Goal: Task Accomplishment & Management: Use online tool/utility

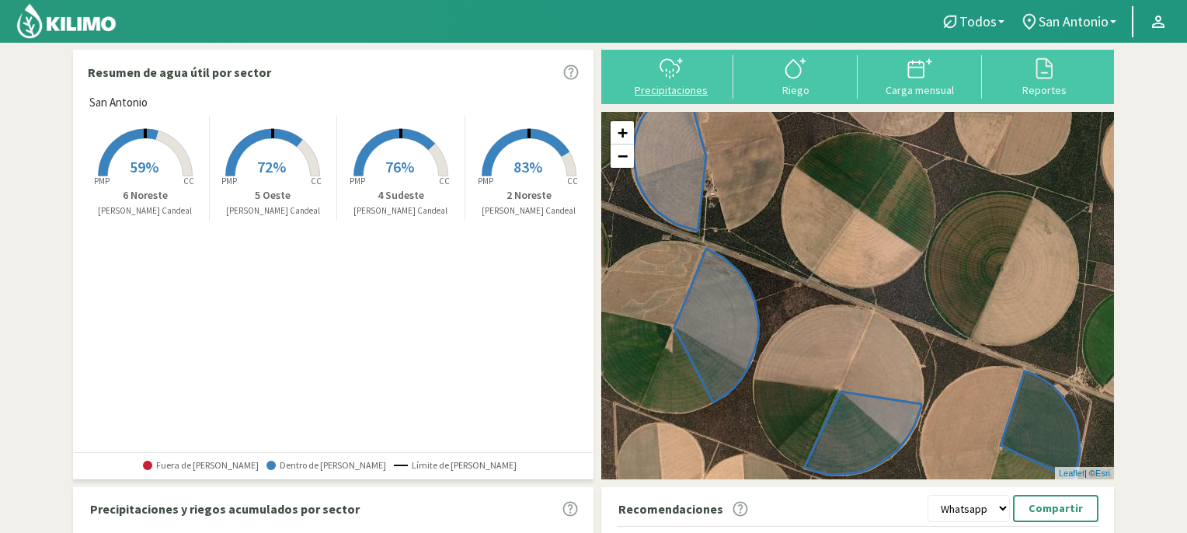
click at [664, 70] on icon at bounding box center [671, 68] width 25 height 25
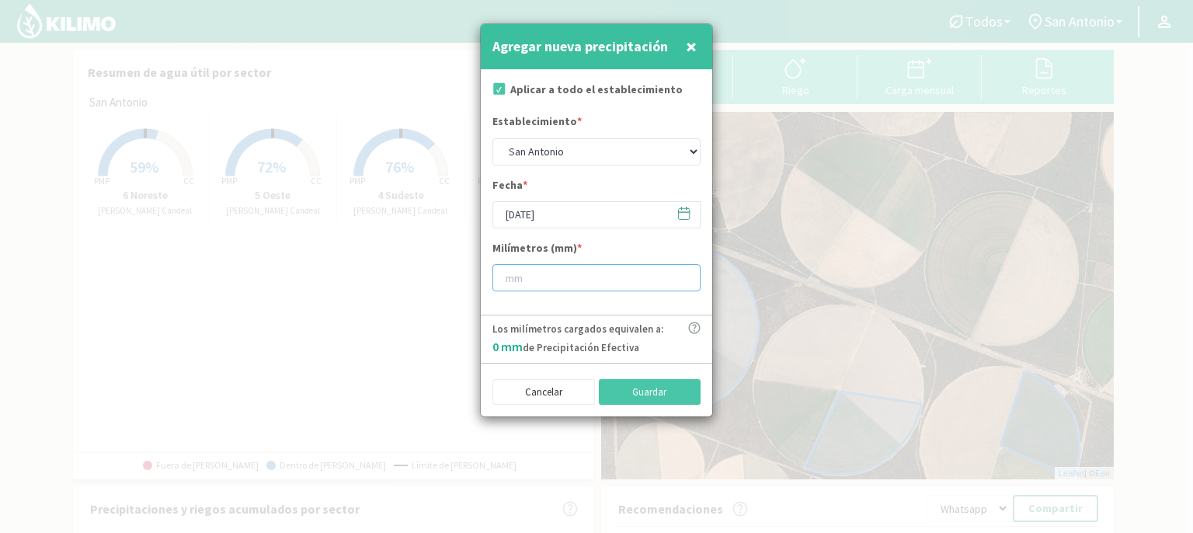
click at [554, 276] on input "number" at bounding box center [597, 277] width 208 height 27
type input "20"
click at [653, 395] on button "Guardar" at bounding box center [650, 392] width 103 height 26
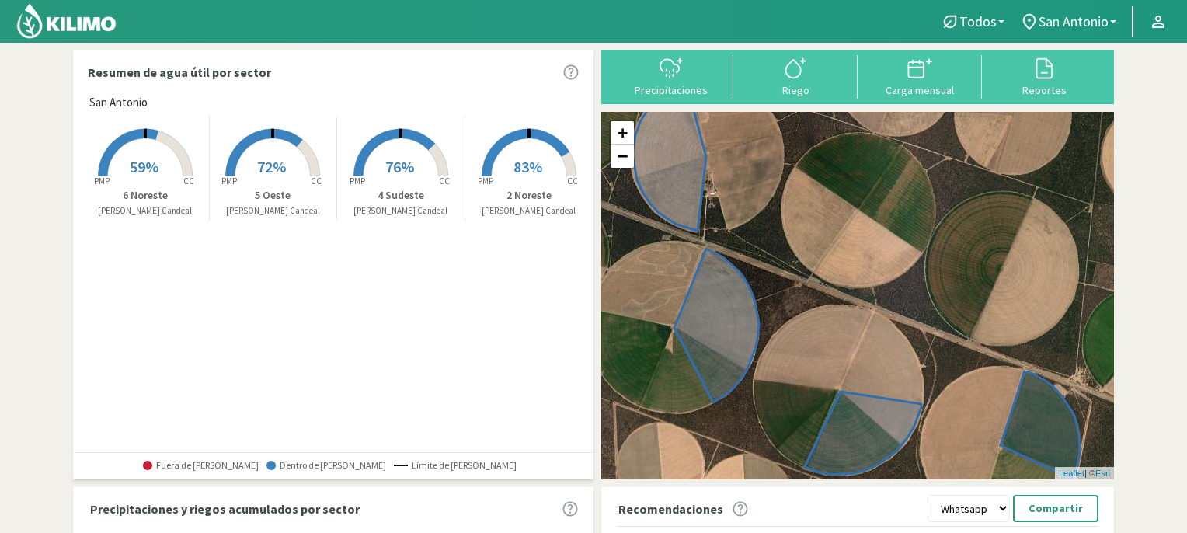
click at [143, 159] on span "59%" at bounding box center [144, 166] width 29 height 19
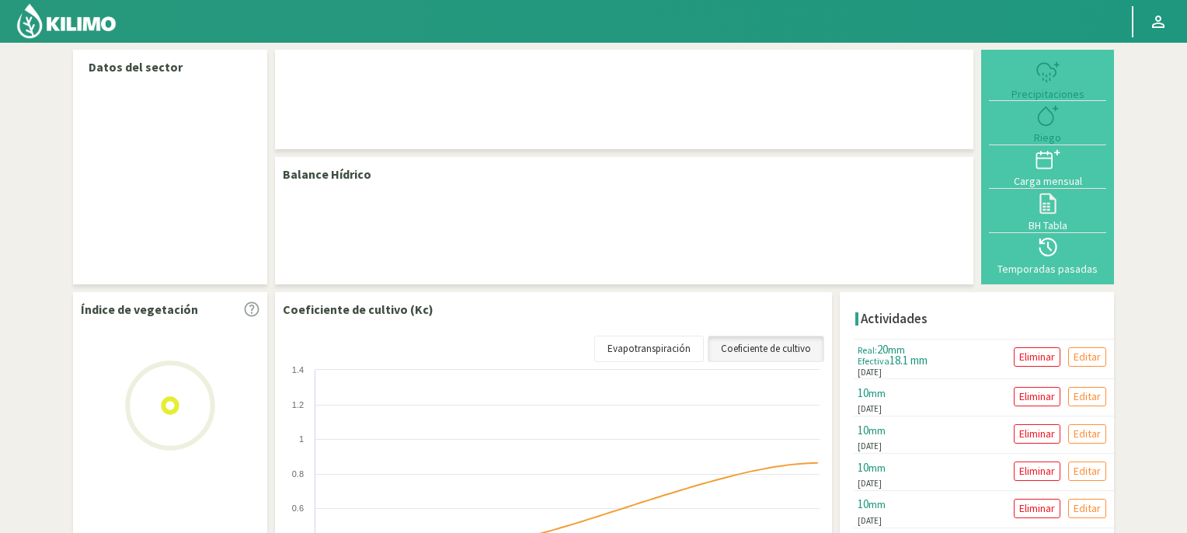
select select "3: Object"
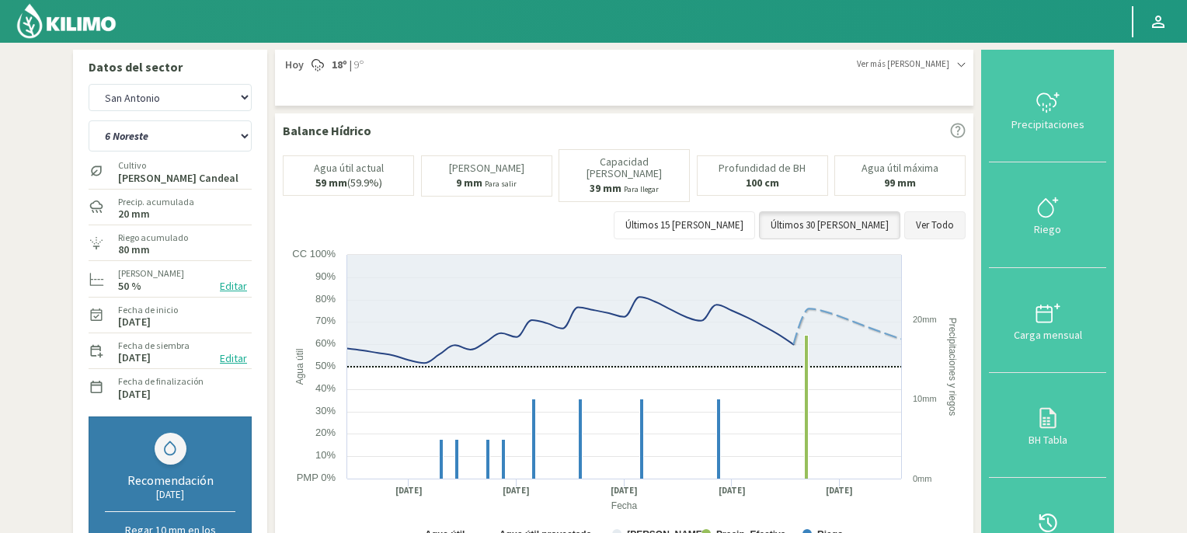
click at [934, 221] on button "Ver Todo" at bounding box center [934, 225] width 61 height 28
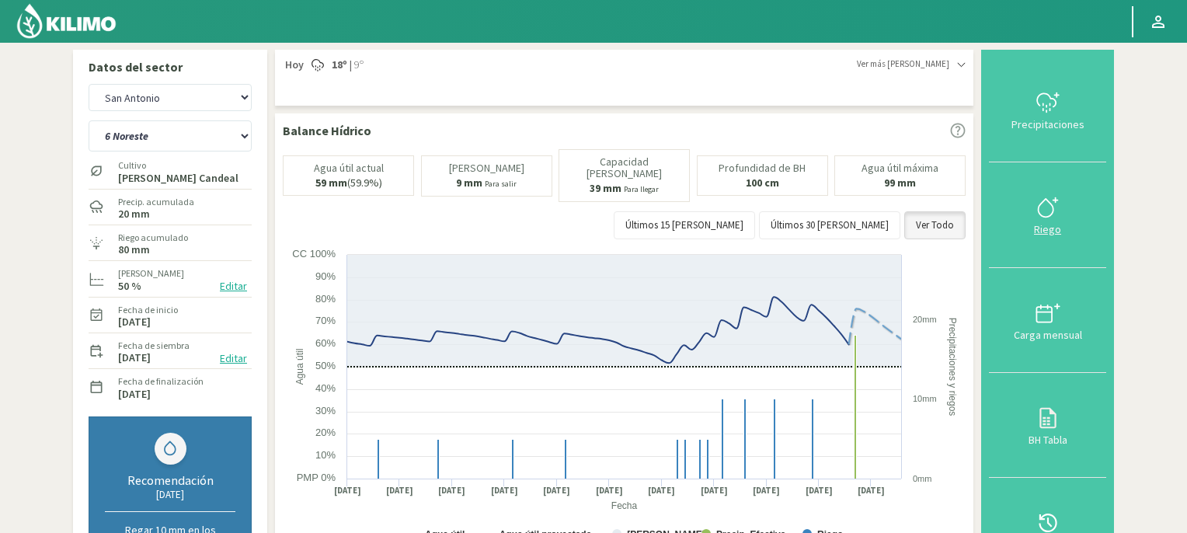
click at [1051, 208] on icon at bounding box center [1048, 207] width 25 height 25
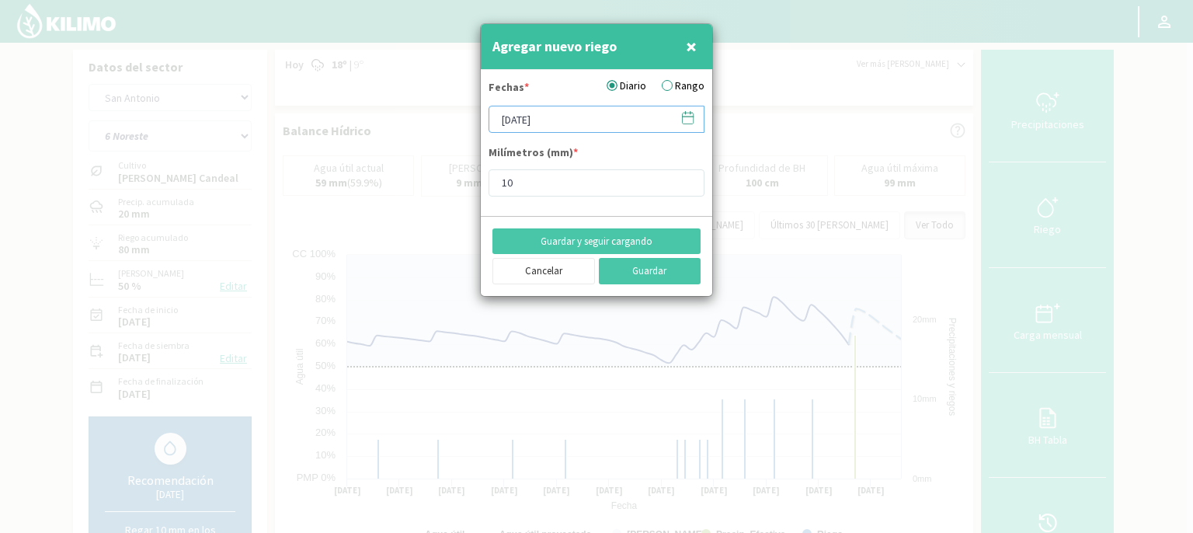
click at [646, 116] on input "[DATE]" at bounding box center [597, 119] width 216 height 27
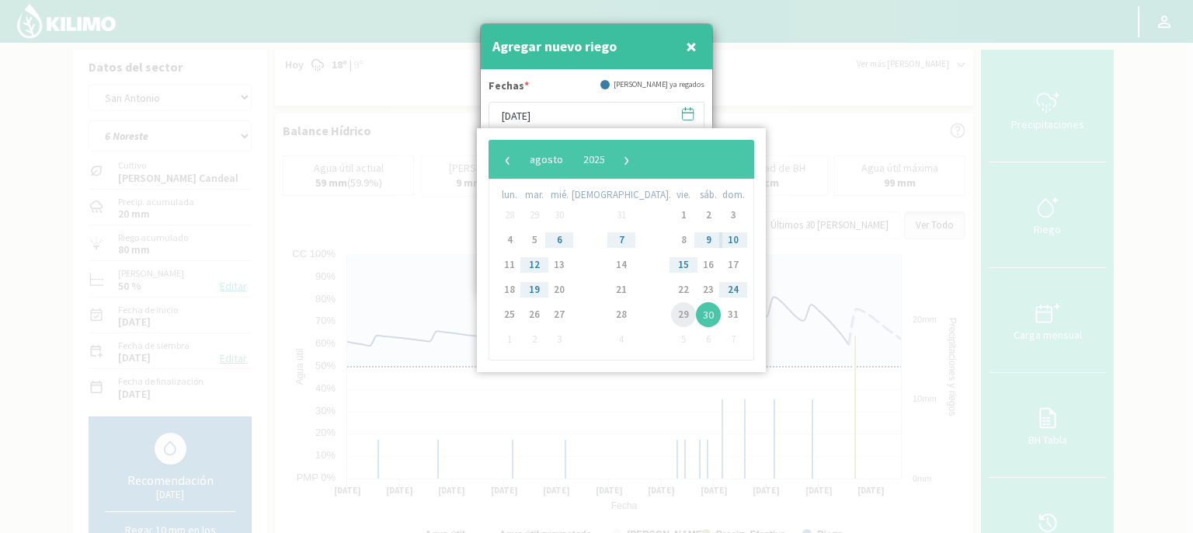
click at [671, 315] on span "29" at bounding box center [683, 314] width 25 height 25
type input "[DATE]"
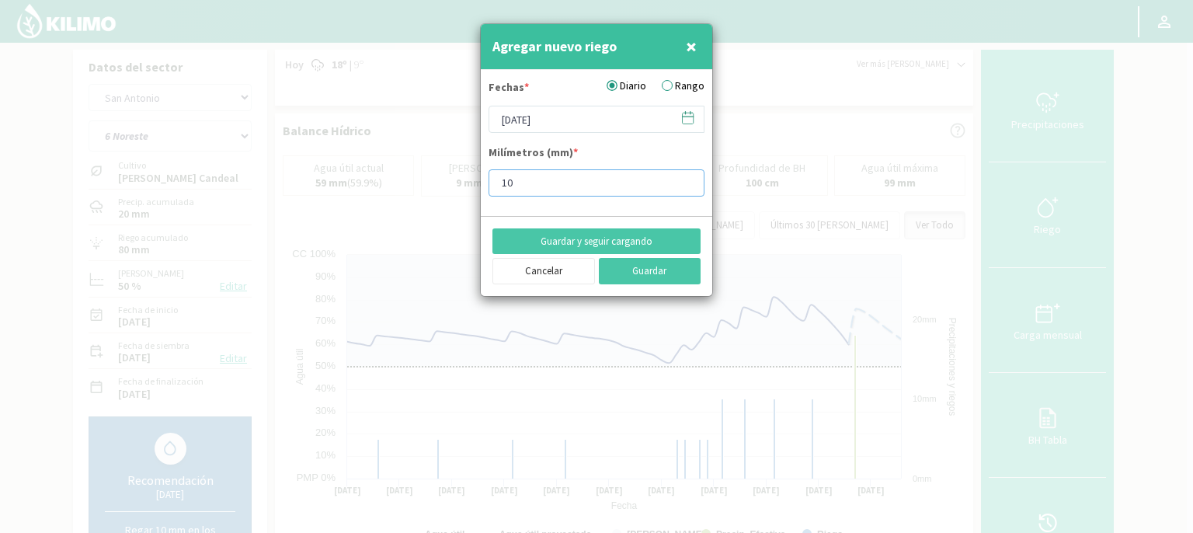
click at [535, 179] on input "10" at bounding box center [597, 182] width 216 height 27
type input "11"
click at [631, 270] on button "Guardar" at bounding box center [650, 271] width 103 height 26
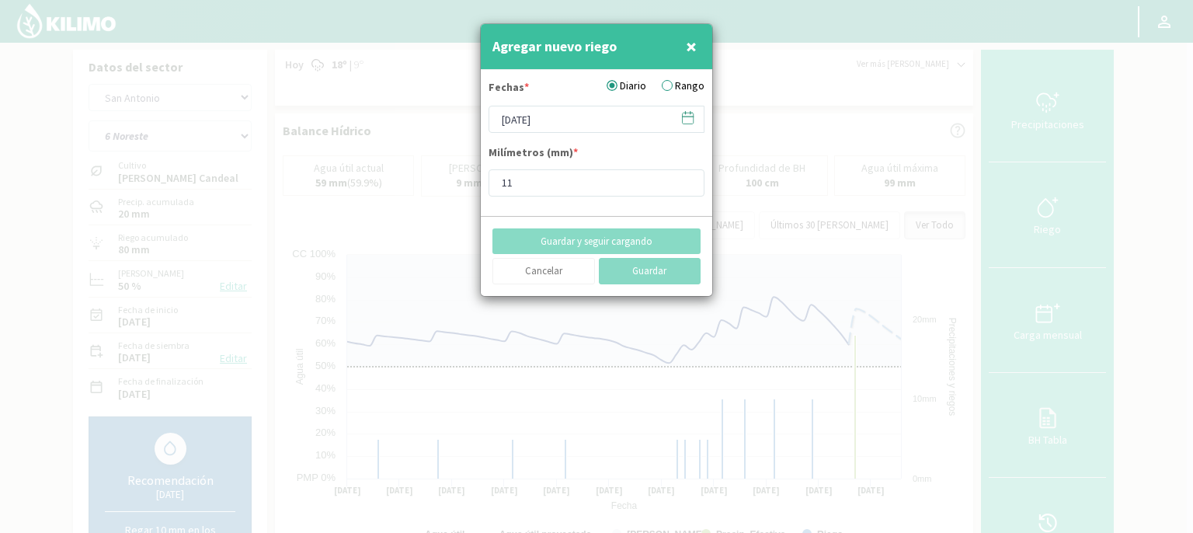
type input "[DATE]"
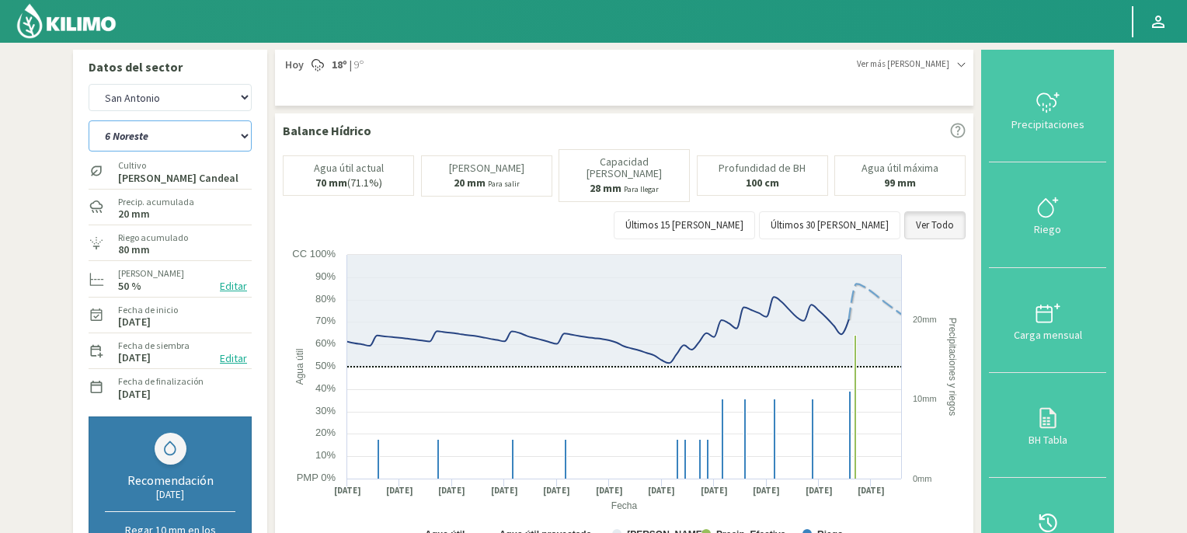
click at [243, 131] on select "2 Noreste 4 Sudeste 5 Oeste 6 Noreste" at bounding box center [170, 135] width 163 height 31
select select "0: Object"
click at [89, 120] on select "2 Noreste 4 Sudeste 5 Oeste 6 Noreste" at bounding box center [170, 135] width 163 height 31
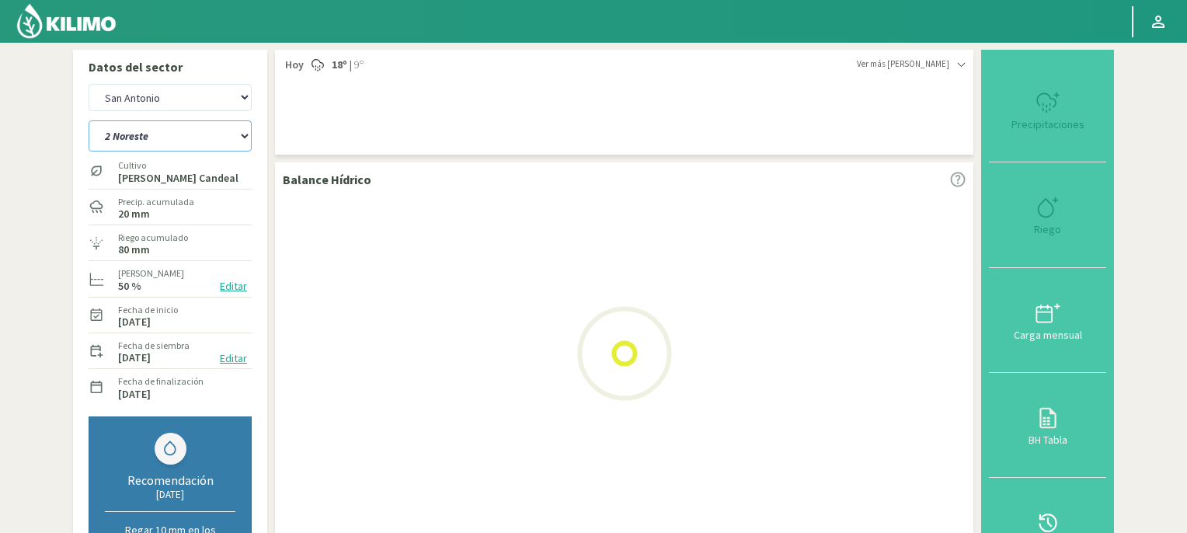
select select "2: Object"
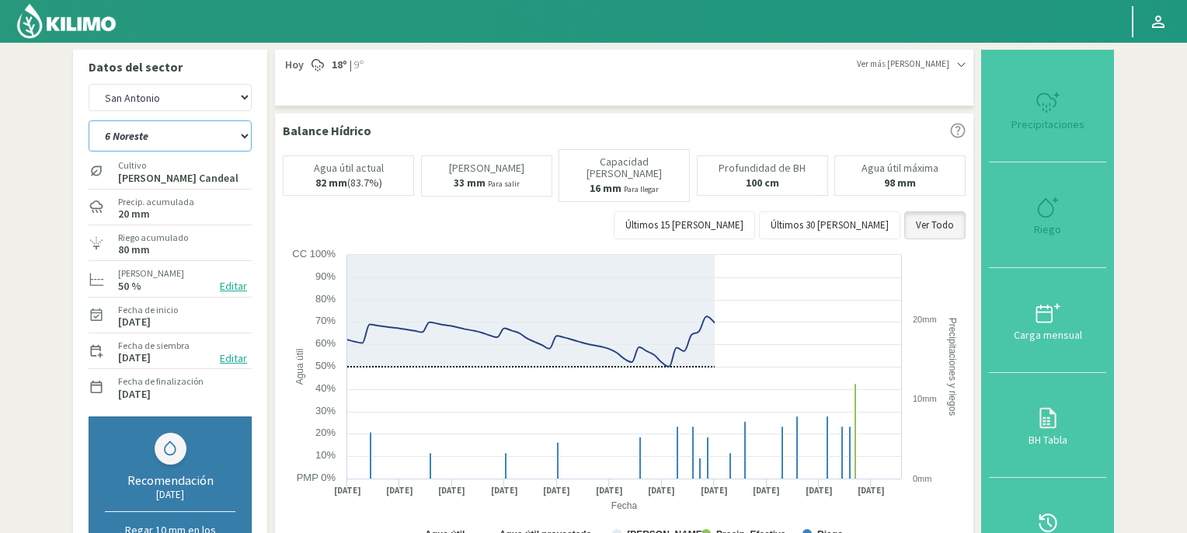
select select "4: Object"
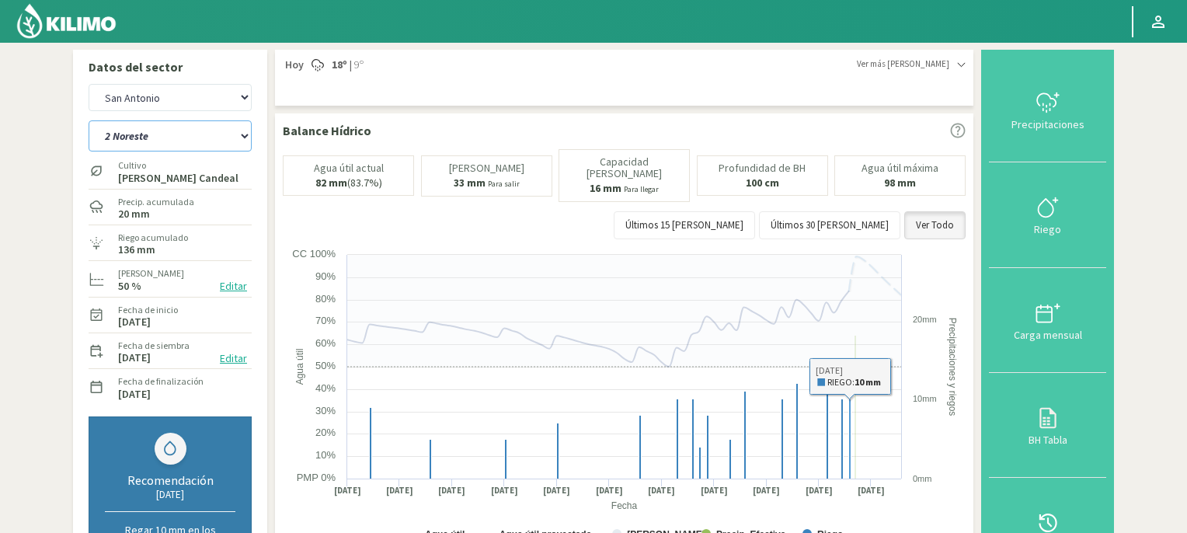
click at [844, 409] on rect at bounding box center [626, 402] width 687 height 311
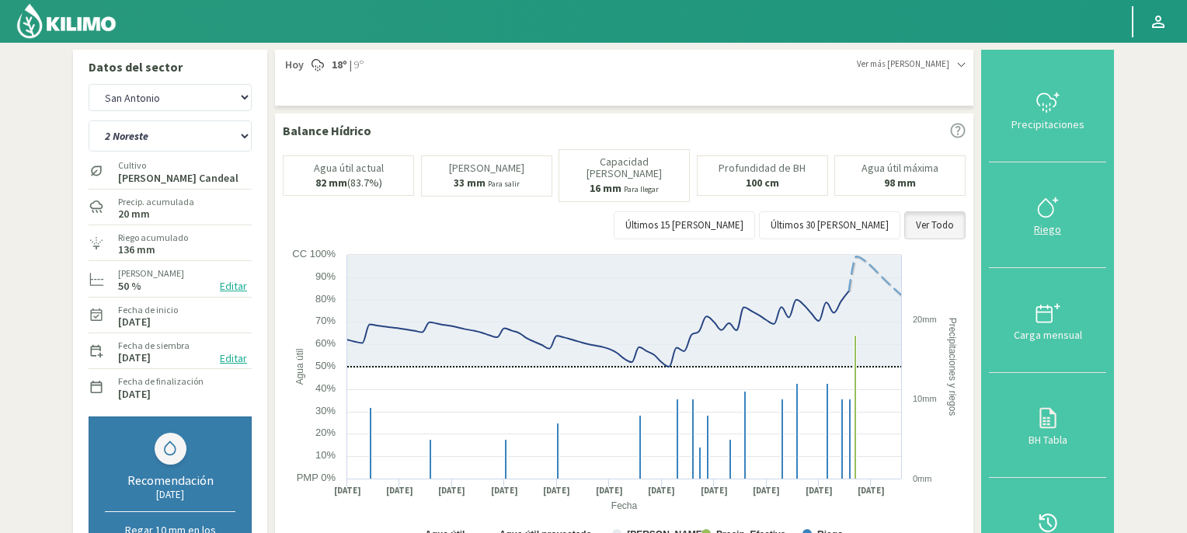
click at [1049, 206] on icon at bounding box center [1048, 207] width 25 height 25
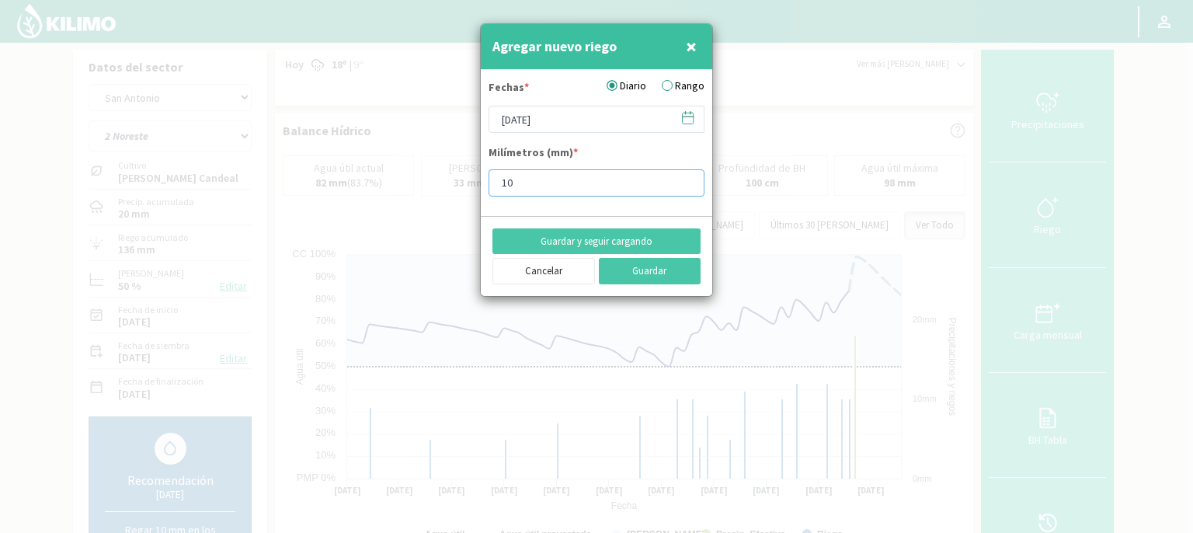
click at [535, 183] on input "10" at bounding box center [597, 182] width 216 height 27
type input "1"
type input "3"
click at [633, 265] on button "Guardar" at bounding box center [650, 271] width 103 height 26
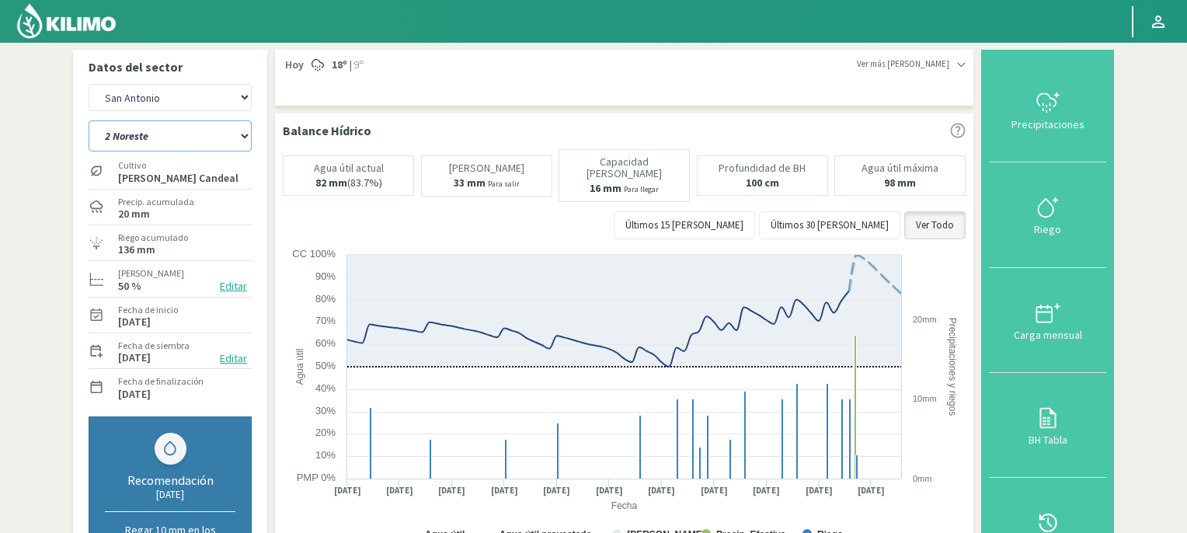
click at [244, 137] on select "2 Noreste 4 Sudeste 5 Oeste 6 Noreste" at bounding box center [170, 135] width 163 height 31
select select "5: Object"
click at [89, 120] on select "2 Noreste 4 Sudeste 5 Oeste 6 Noreste" at bounding box center [170, 135] width 163 height 31
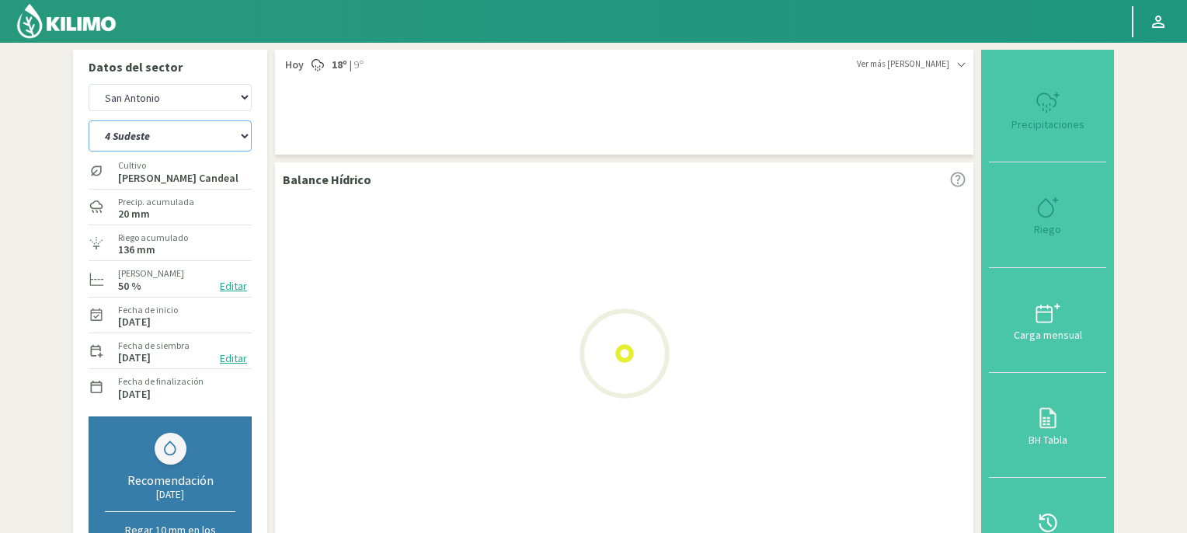
select select "4: Object"
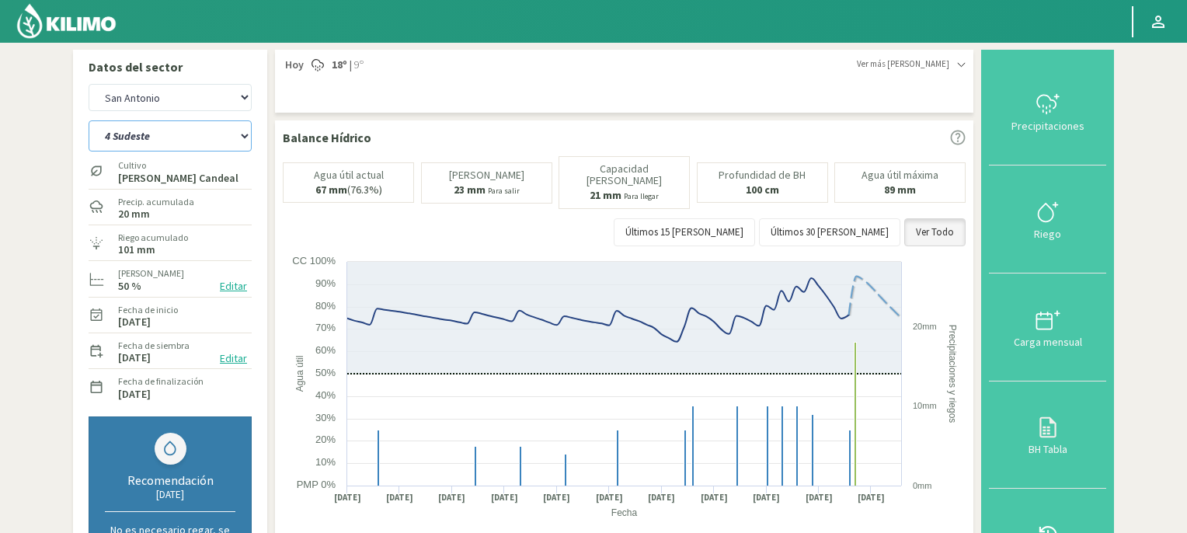
click at [246, 134] on select "2 Noreste 4 Sudeste 5 Oeste 6 Noreste" at bounding box center [170, 135] width 163 height 31
select select "10: Object"
click at [89, 120] on select "2 Noreste 4 Sudeste 5 Oeste 6 Noreste" at bounding box center [170, 135] width 163 height 31
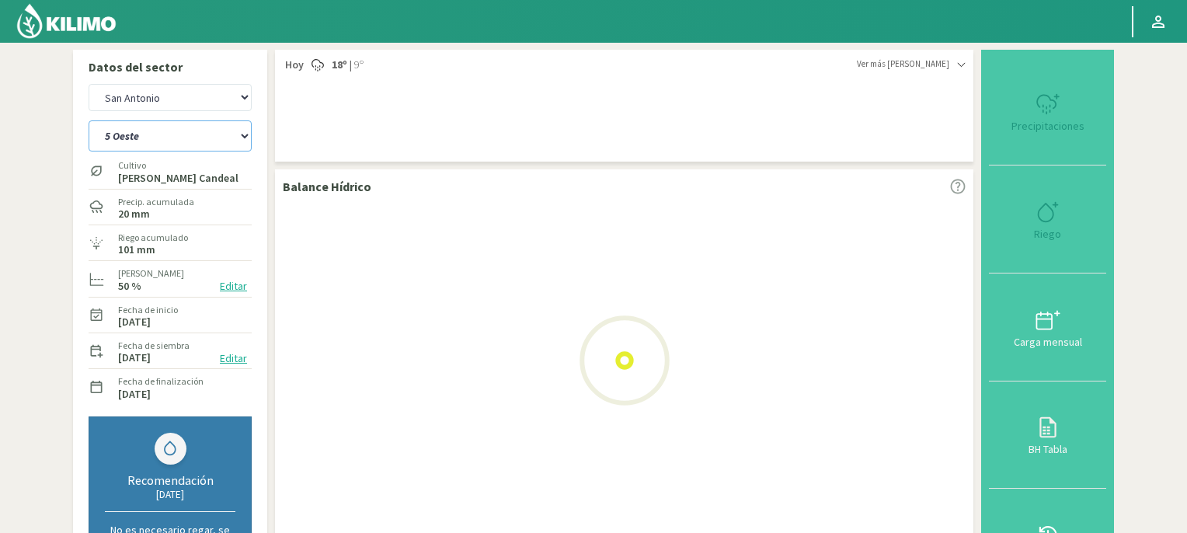
select select "6: Object"
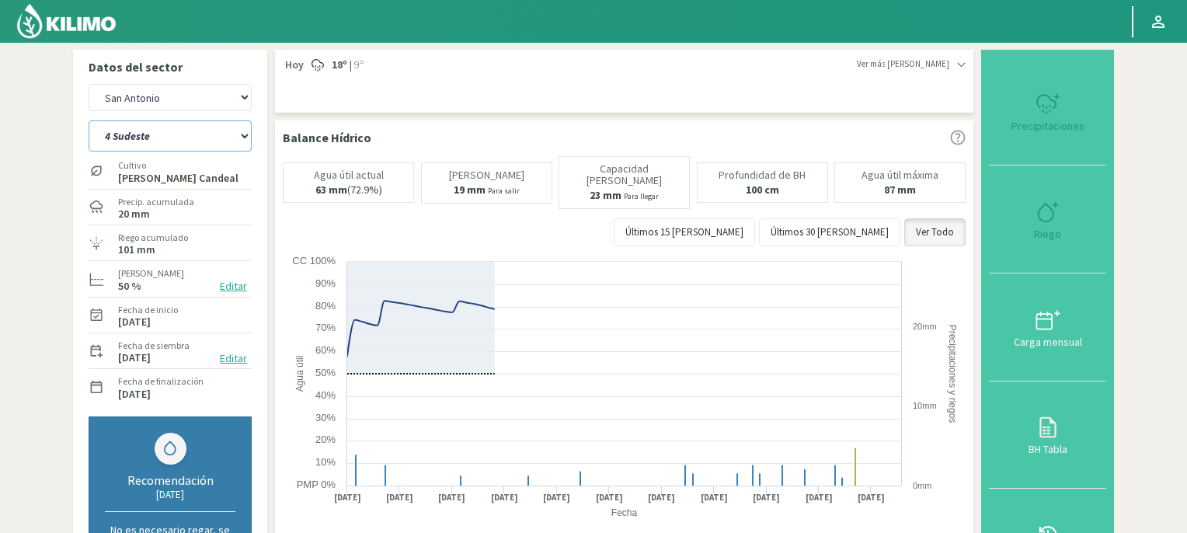
select select "14: Object"
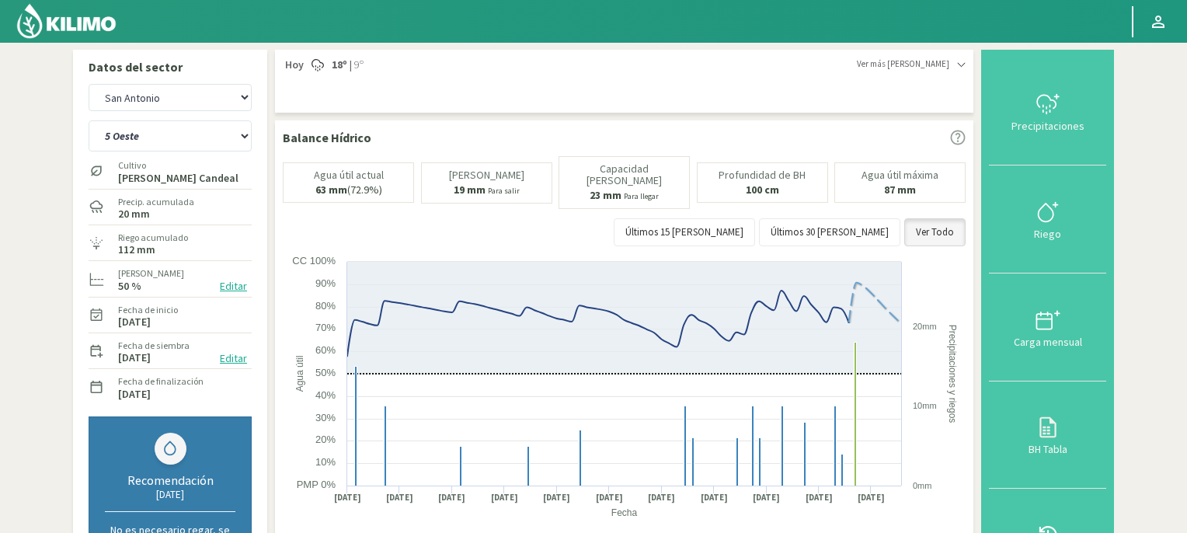
click at [81, 26] on img at bounding box center [67, 20] width 102 height 37
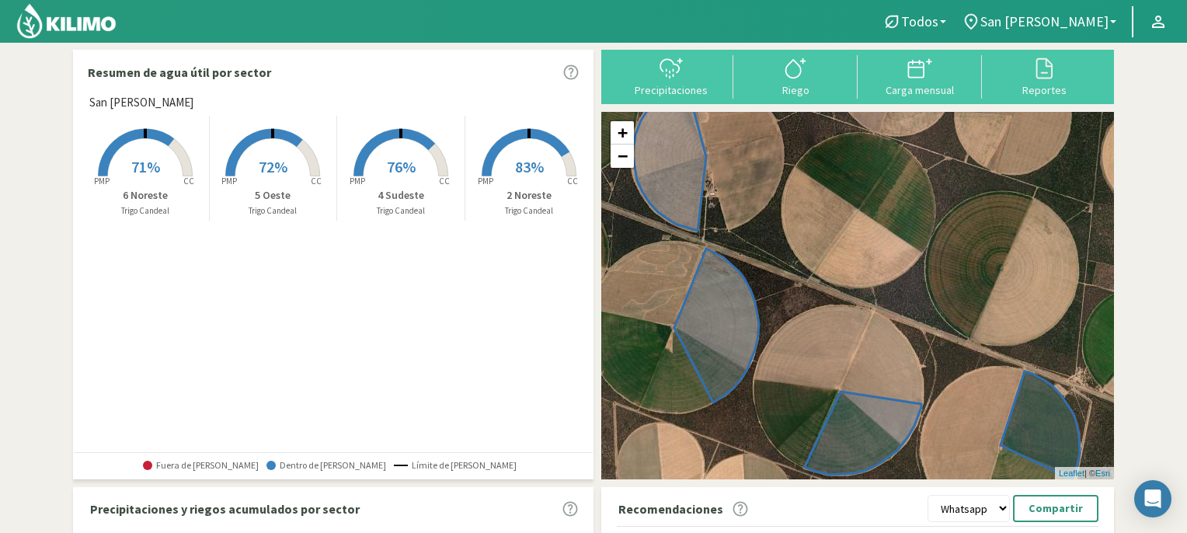
click at [143, 147] on rect at bounding box center [145, 178] width 124 height 124
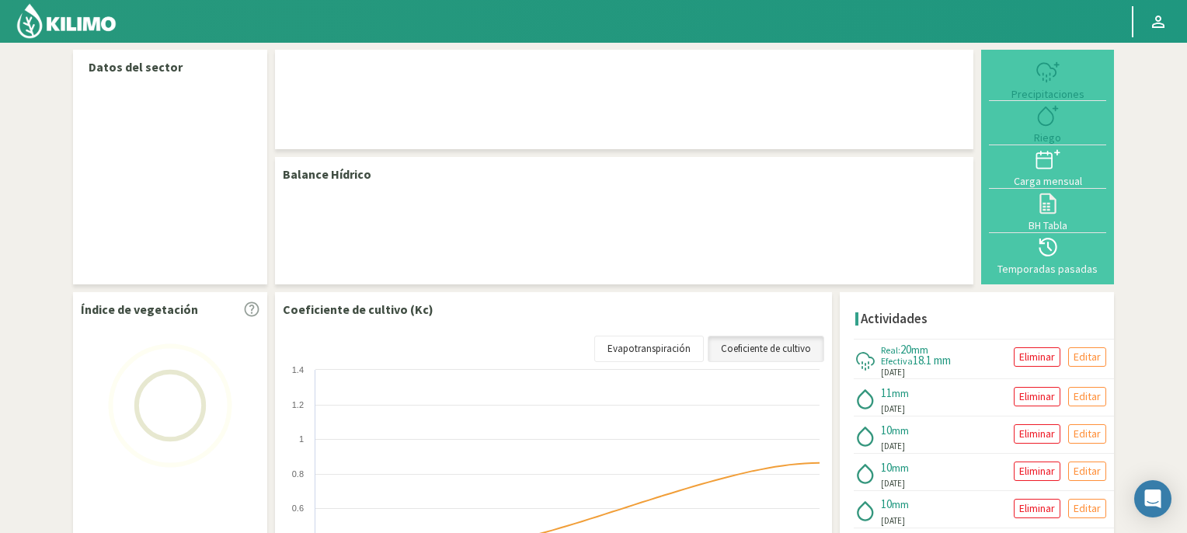
select select "3: Object"
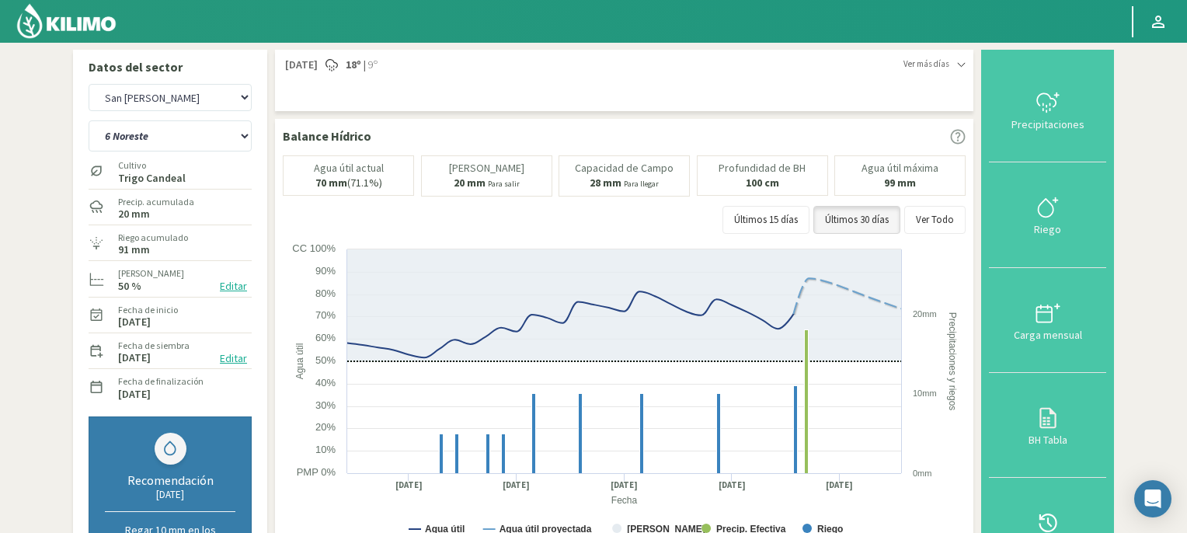
scroll to position [466, 0]
